Goal: Information Seeking & Learning: Learn about a topic

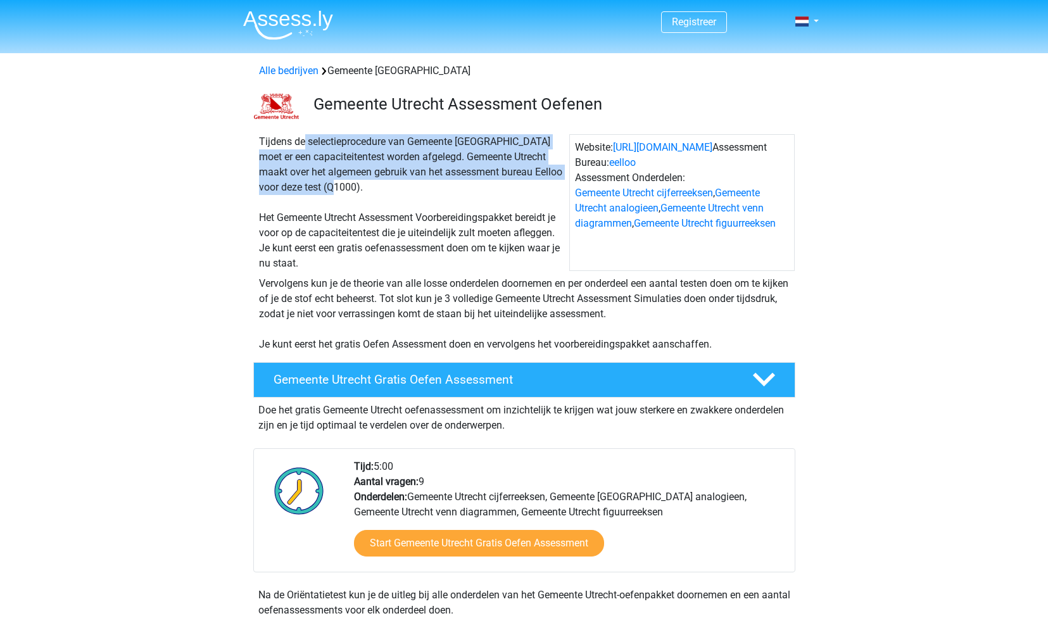
drag, startPoint x: 261, startPoint y: 139, endPoint x: 297, endPoint y: 196, distance: 67.1
click at [297, 195] on div "Tijdens de selectieprocedure van Gemeente [GEOGRAPHIC_DATA] moet er een capacit…" at bounding box center [411, 202] width 315 height 137
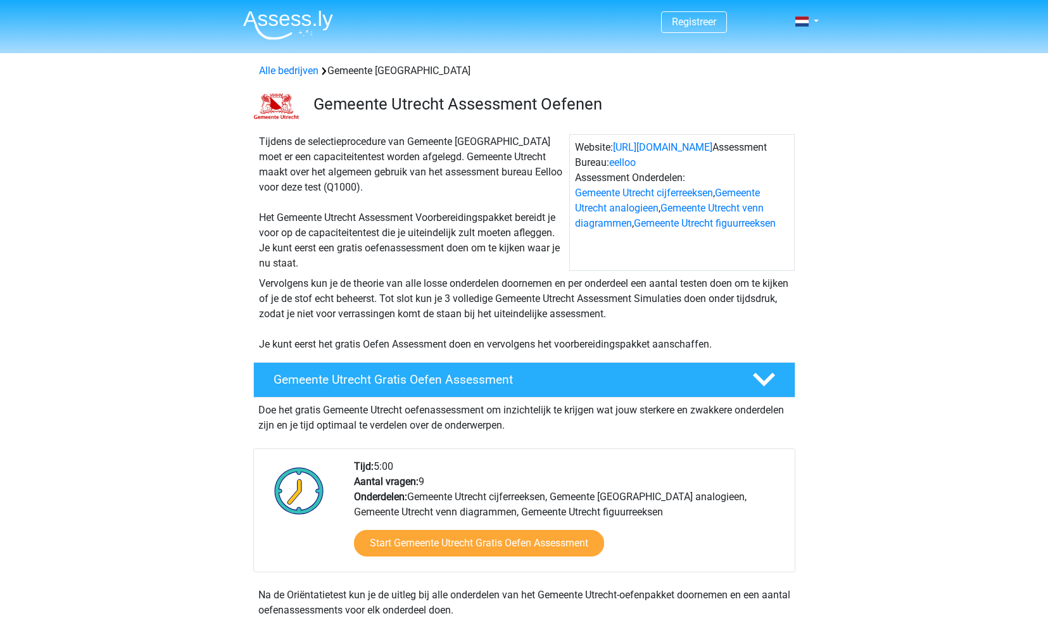
click at [372, 234] on div "Tijdens de selectieprocedure van Gemeente [GEOGRAPHIC_DATA] moet er een capacit…" at bounding box center [411, 202] width 315 height 137
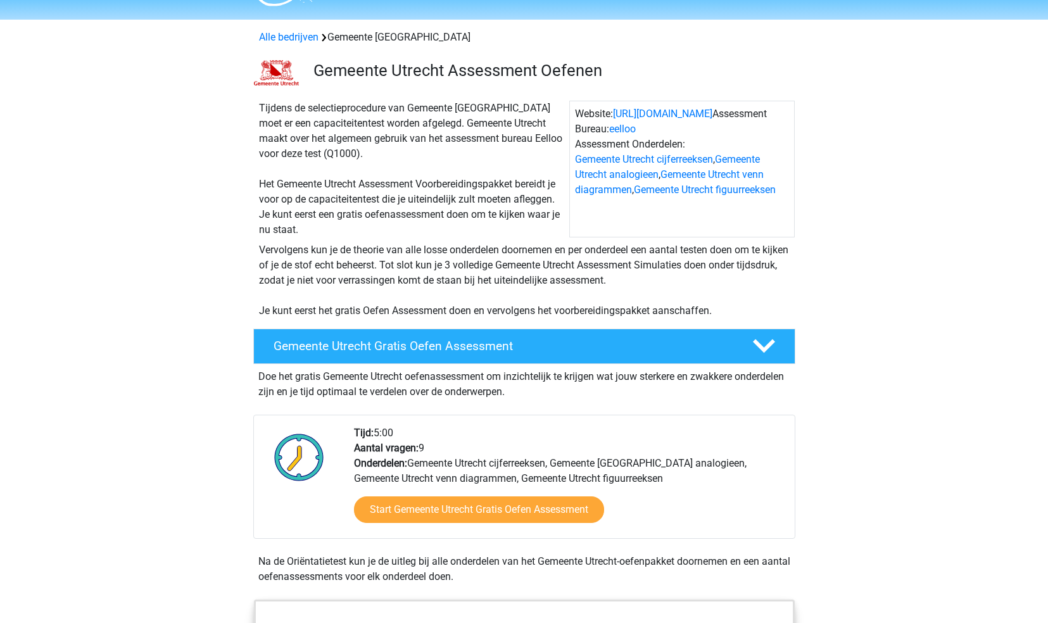
scroll to position [46, 0]
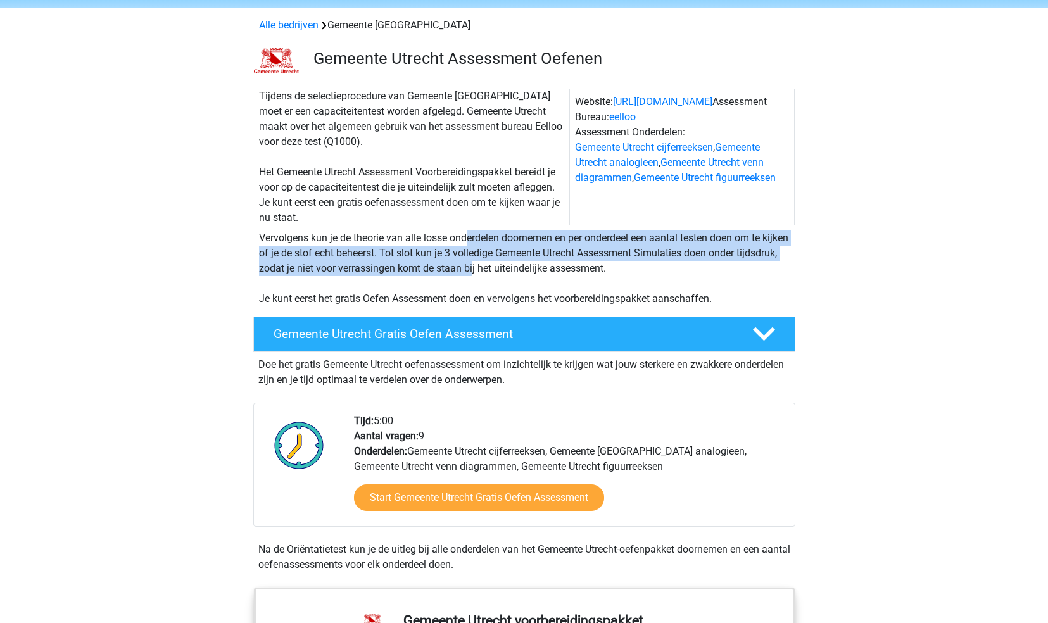
drag, startPoint x: 266, startPoint y: 232, endPoint x: 314, endPoint y: 275, distance: 64.5
click at [314, 275] on div "Vervolgens kun je de theorie van alle losse onderdelen doornemen en per onderde…" at bounding box center [524, 268] width 541 height 76
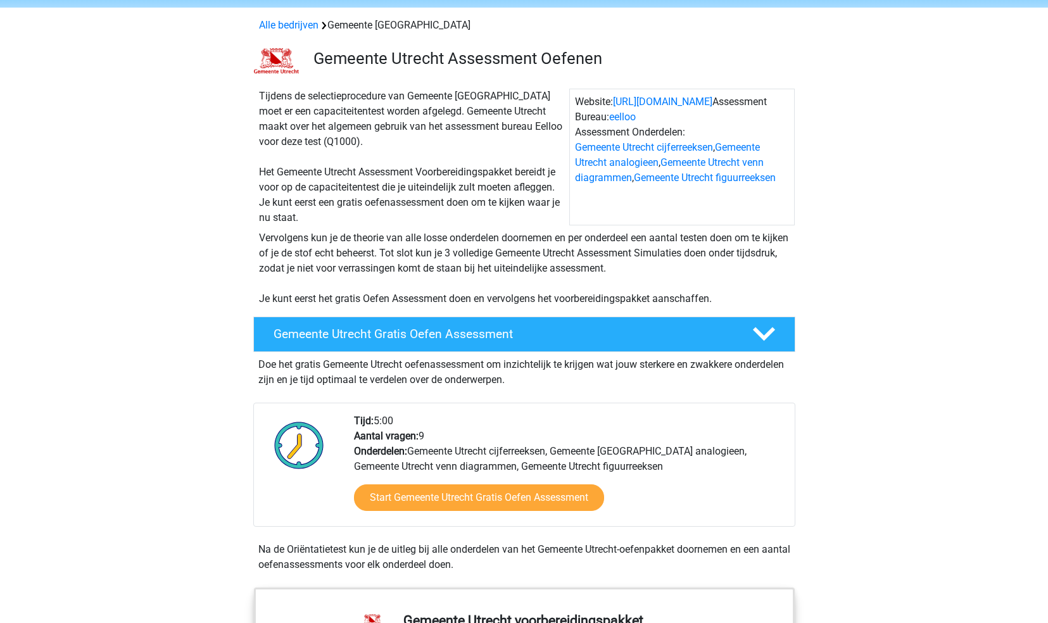
click at [594, 266] on div "Vervolgens kun je de theorie van alle losse onderdelen doornemen en per onderde…" at bounding box center [524, 268] width 541 height 76
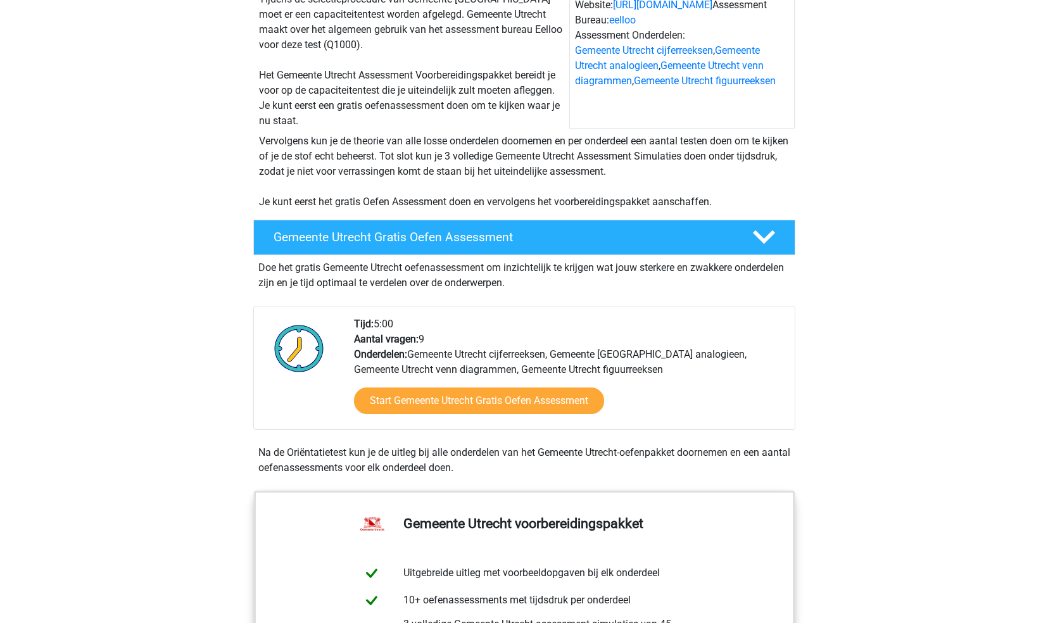
scroll to position [156, 0]
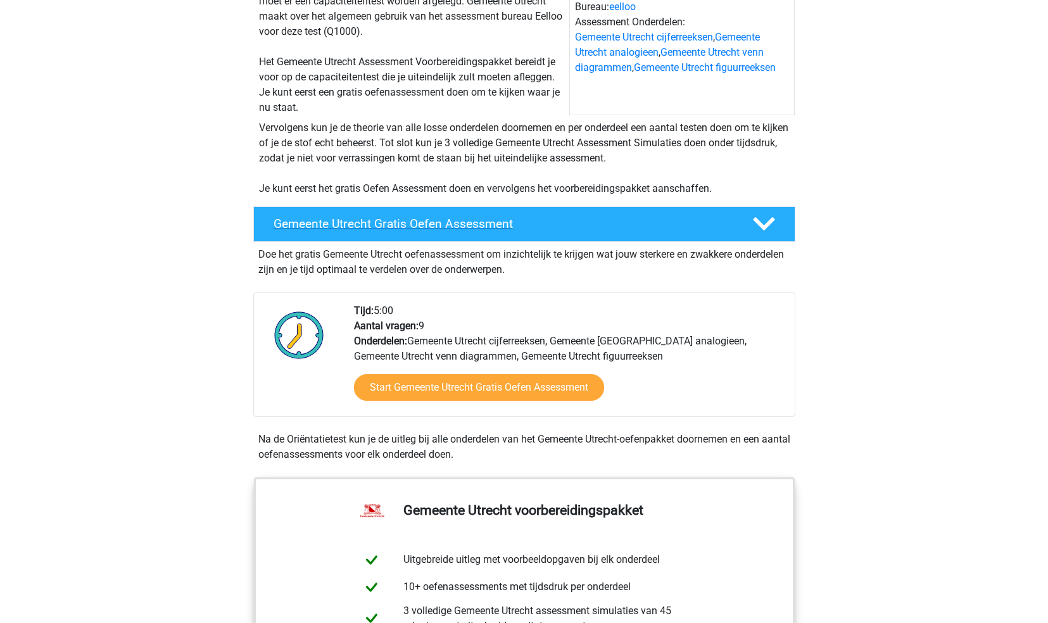
click at [764, 226] on polygon at bounding box center [764, 224] width 22 height 14
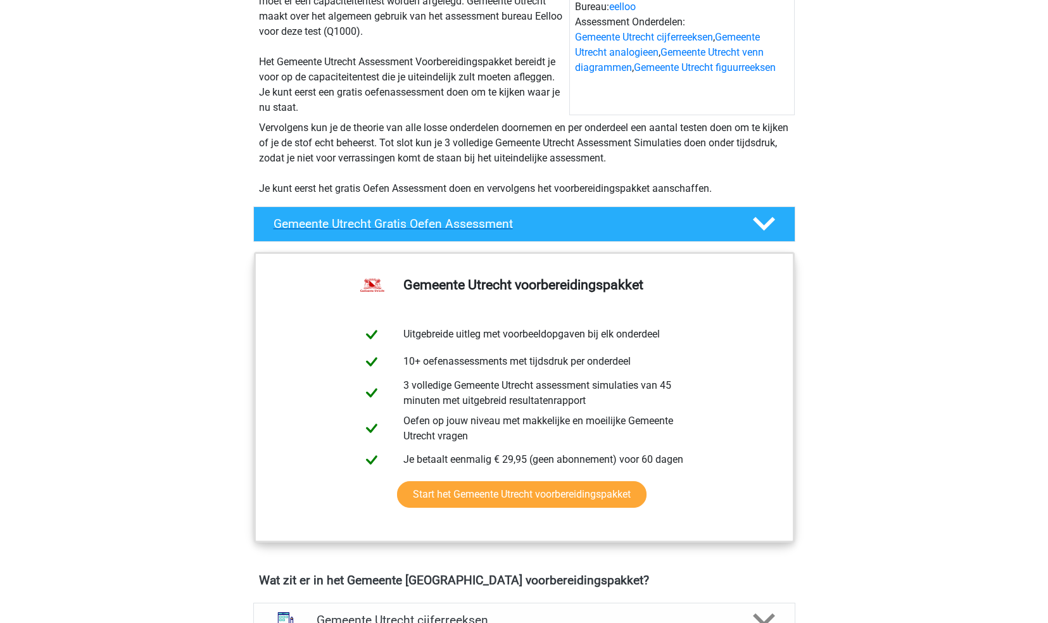
click at [764, 226] on polygon at bounding box center [764, 224] width 22 height 14
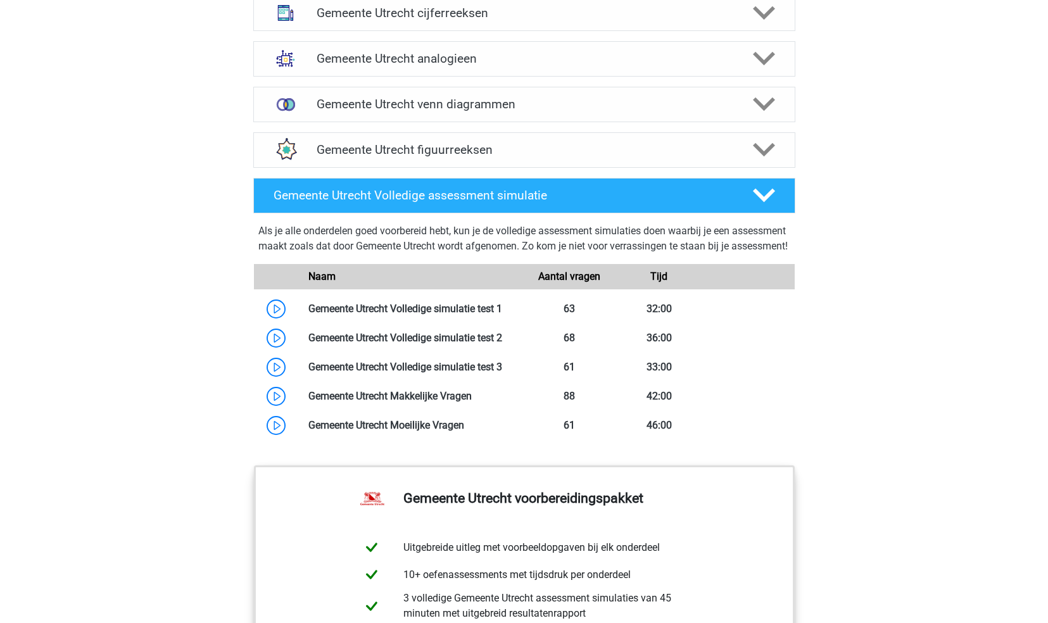
scroll to position [1001, 0]
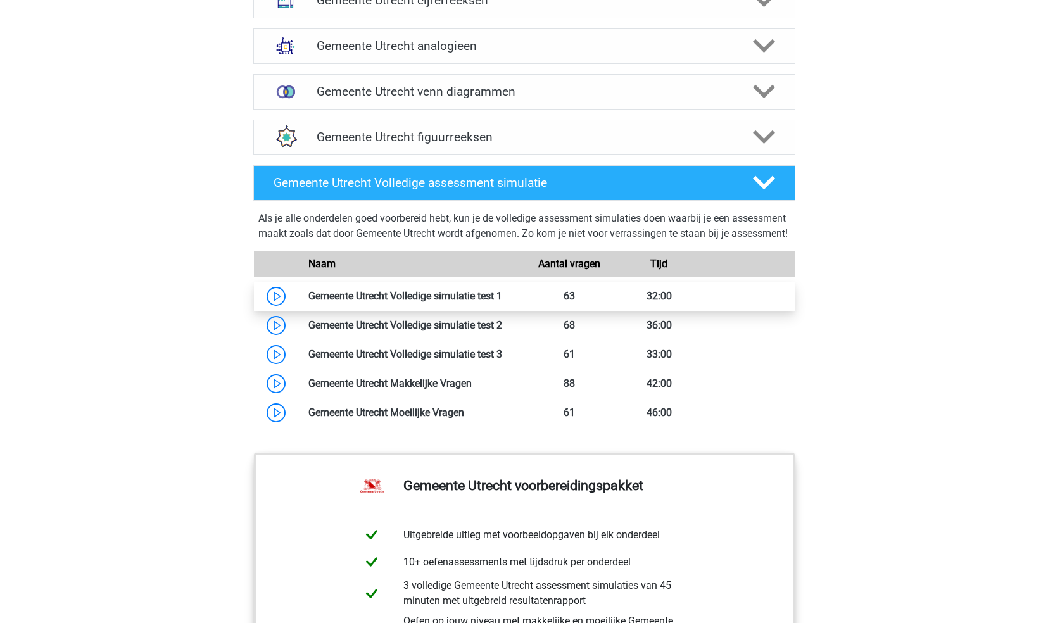
drag, startPoint x: 303, startPoint y: 222, endPoint x: 449, endPoint y: 297, distance: 164.2
click at [447, 294] on div "Als je alle onderdelen goed voorbereid hebt, kun je de volledige assessment sim…" at bounding box center [524, 317] width 552 height 222
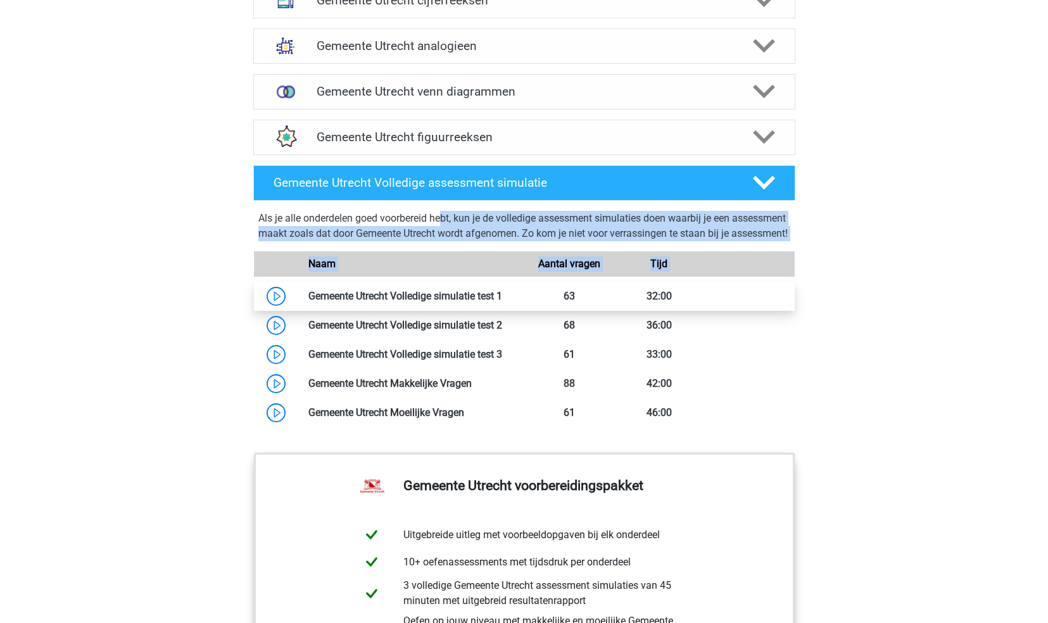
click at [292, 246] on div "Als je alle onderdelen goed voorbereid hebt, kun je de volledige assessment sim…" at bounding box center [524, 228] width 532 height 35
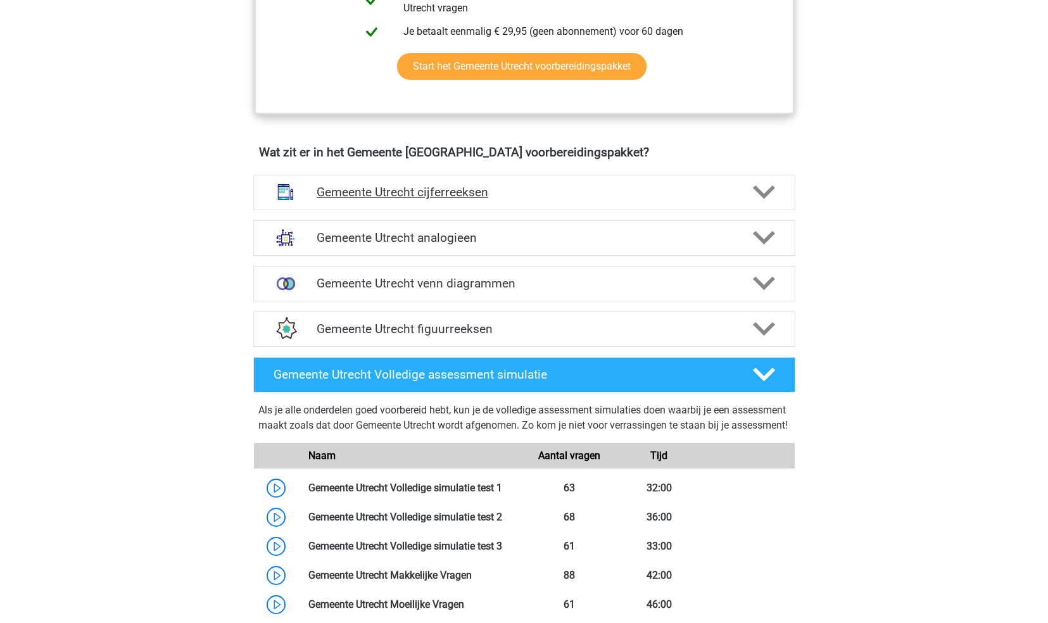
scroll to position [800, 0]
